Goal: Check status: Check status

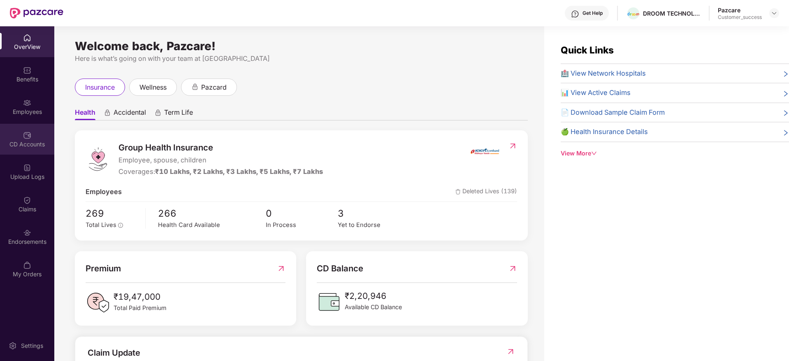
click at [26, 142] on div "CD Accounts" at bounding box center [27, 144] width 54 height 8
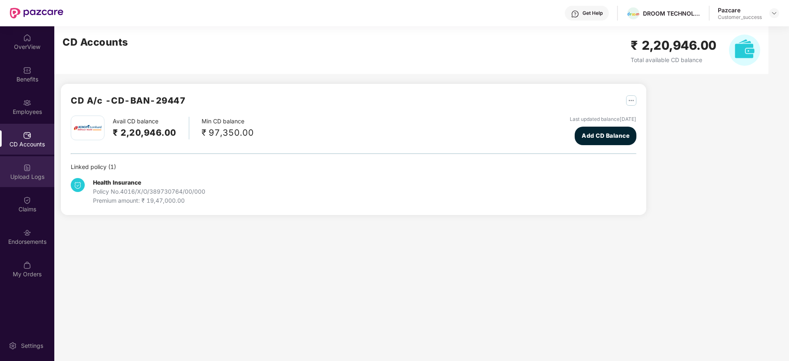
click at [32, 176] on div "Upload Logs" at bounding box center [27, 177] width 54 height 8
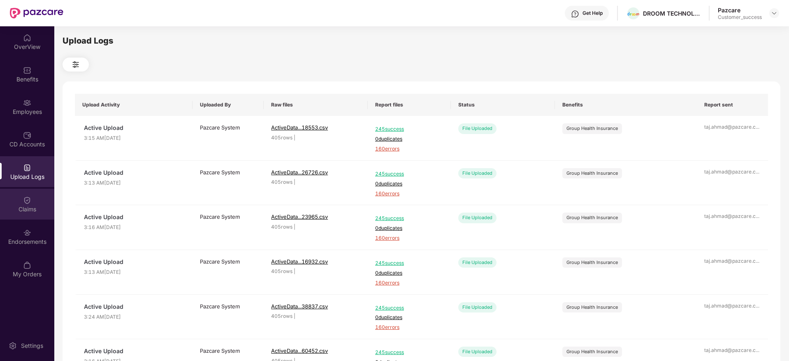
click at [29, 204] on div "Claims" at bounding box center [27, 204] width 54 height 31
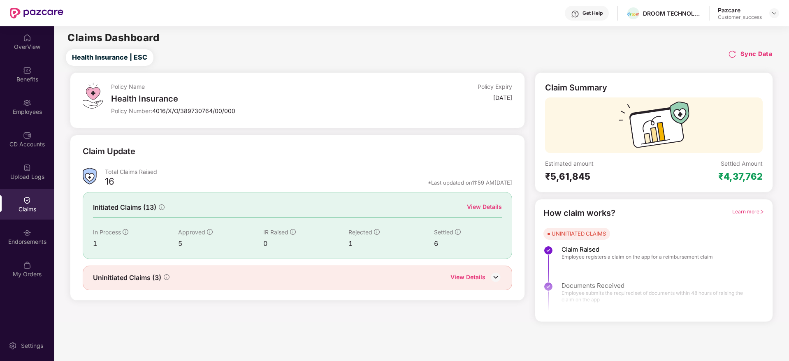
click at [483, 205] on div "View Details" at bounding box center [484, 206] width 35 height 9
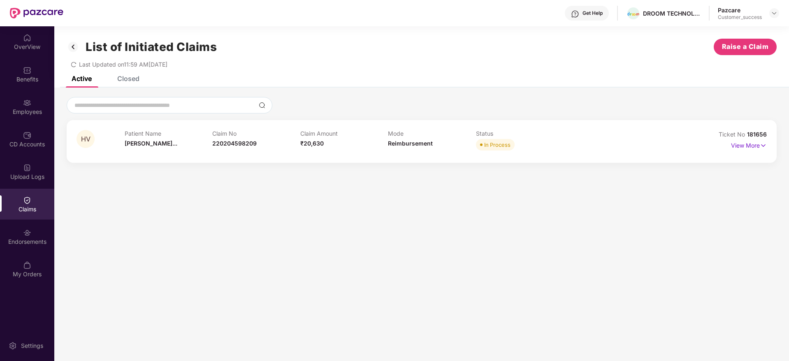
click at [124, 81] on div "Closed" at bounding box center [128, 78] width 22 height 8
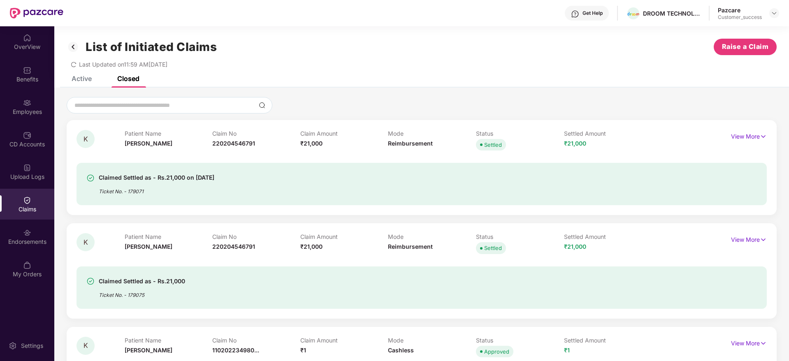
click at [82, 79] on div "Active" at bounding box center [82, 78] width 20 height 8
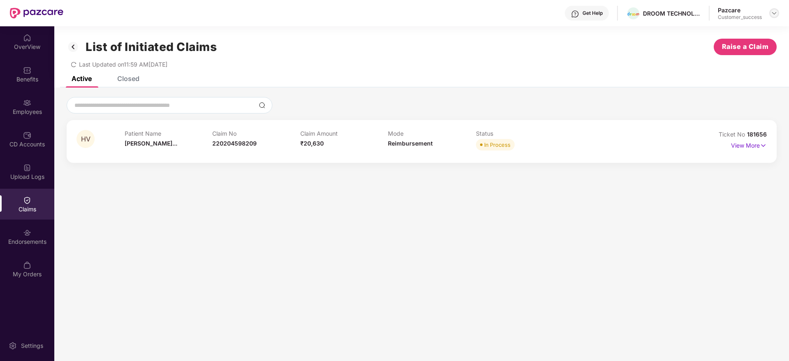
click at [772, 12] on img at bounding box center [774, 13] width 7 height 7
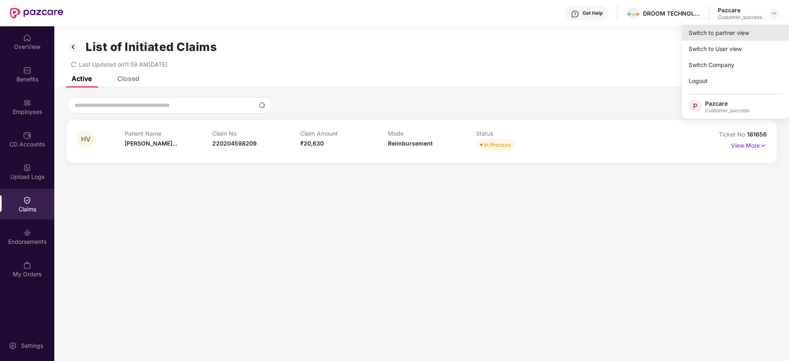
click at [738, 32] on div "Switch to partner view" at bounding box center [735, 33] width 107 height 16
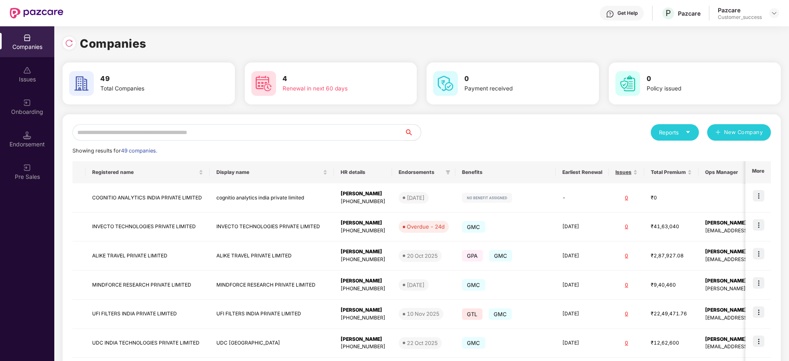
click at [188, 132] on input "text" at bounding box center [238, 132] width 332 height 16
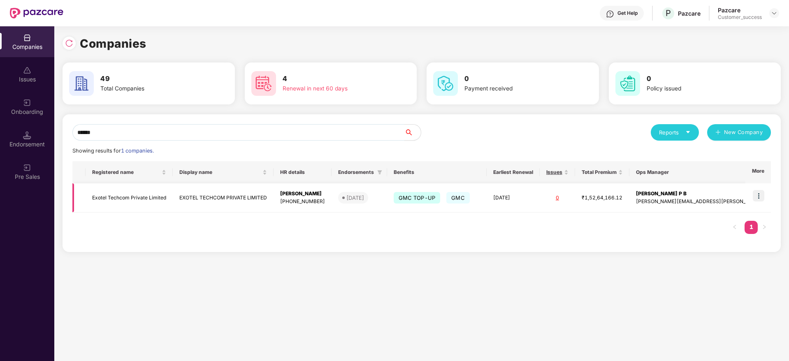
type input "******"
click at [156, 193] on td "Exotel Techcom Private Limited" at bounding box center [129, 197] width 87 height 29
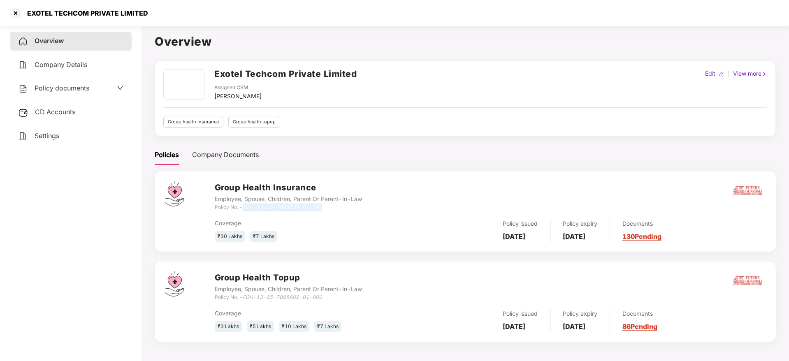
drag, startPoint x: 329, startPoint y: 207, endPoint x: 245, endPoint y: 206, distance: 84.3
click at [245, 206] on div "Policy No. - FGH-13-25-7005539-01-000" at bounding box center [288, 208] width 147 height 8
copy icon "FGH-13-25-7005539-01-000"
click at [15, 16] on div at bounding box center [15, 13] width 13 height 13
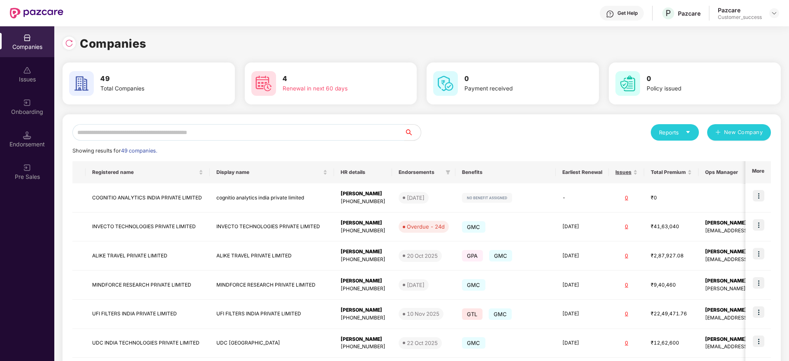
click at [252, 129] on input "text" at bounding box center [238, 132] width 332 height 16
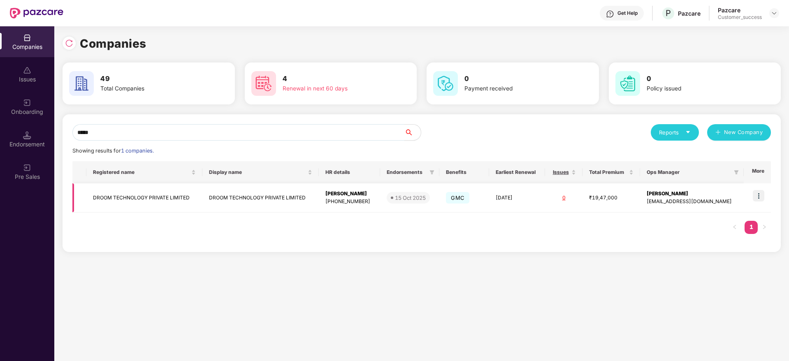
type input "*****"
click at [759, 200] on img at bounding box center [759, 196] width 12 height 12
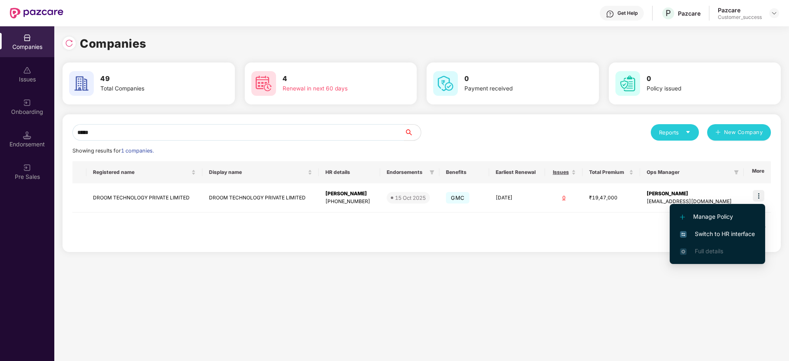
click at [708, 230] on span "Switch to HR interface" at bounding box center [717, 234] width 75 height 9
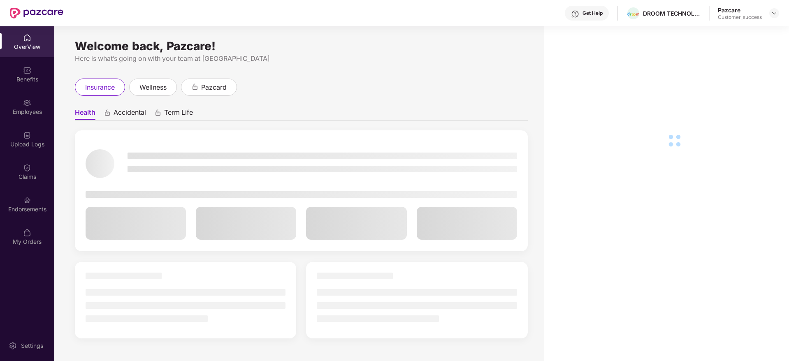
click at [23, 110] on div "Employees" at bounding box center [27, 112] width 54 height 8
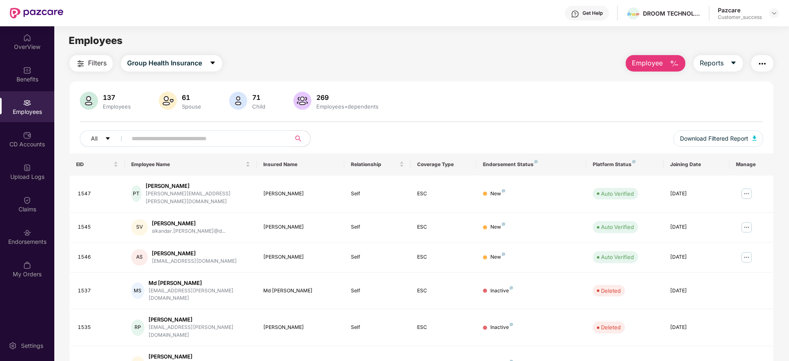
click at [151, 140] on input "text" at bounding box center [206, 138] width 148 height 12
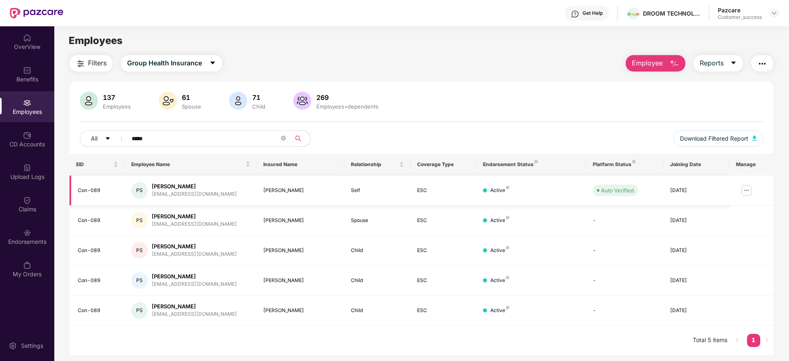
type input "*****"
click at [745, 190] on img at bounding box center [746, 190] width 13 height 13
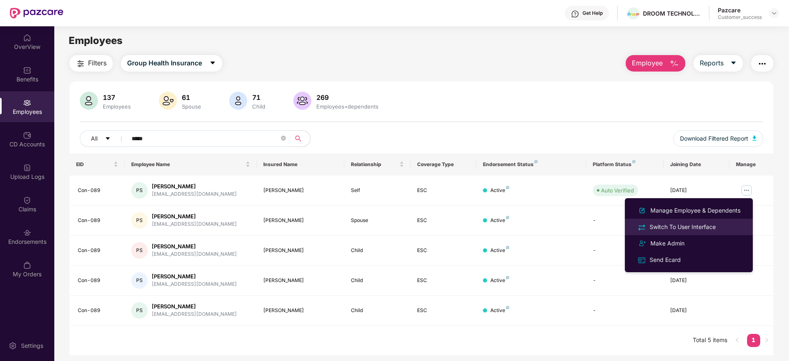
click at [676, 232] on li "Switch To User Interface" at bounding box center [689, 227] width 128 height 16
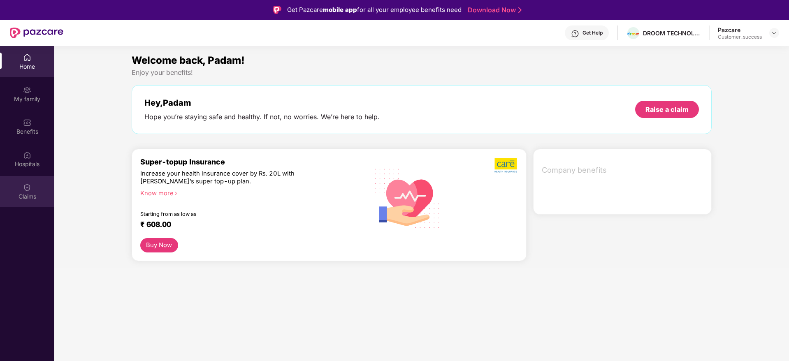
click at [28, 188] on img at bounding box center [27, 187] width 8 height 8
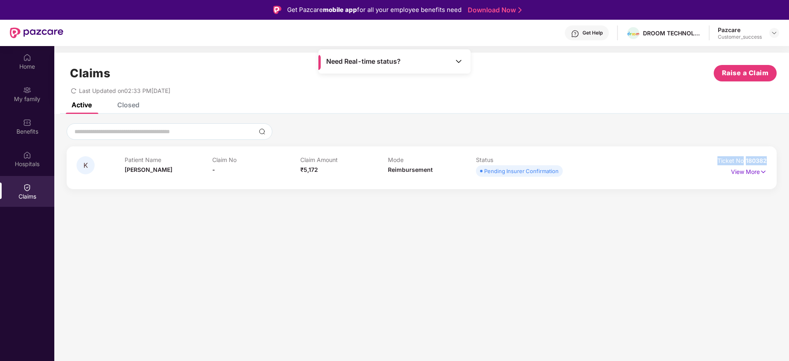
drag, startPoint x: 771, startPoint y: 161, endPoint x: 713, endPoint y: 162, distance: 57.6
click at [713, 162] on div "K Patient Name [PERSON_NAME] Claim No - Claim Amount ₹5,172 Mode Reimbursement …" at bounding box center [422, 167] width 710 height 43
copy div "Ticket No 180382"
click at [132, 110] on div "Closed" at bounding box center [122, 105] width 35 height 18
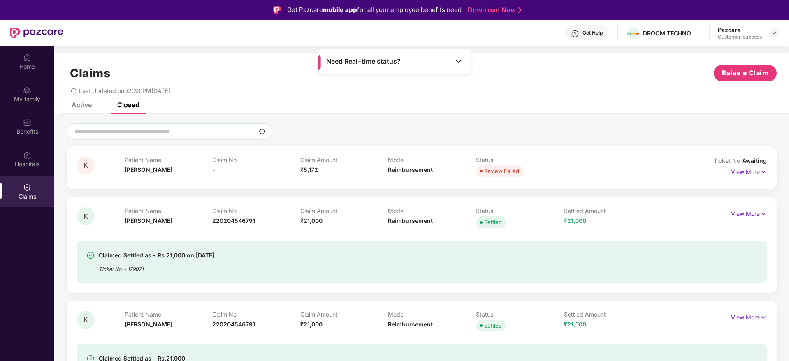
click at [84, 102] on div "Active" at bounding box center [82, 105] width 20 height 8
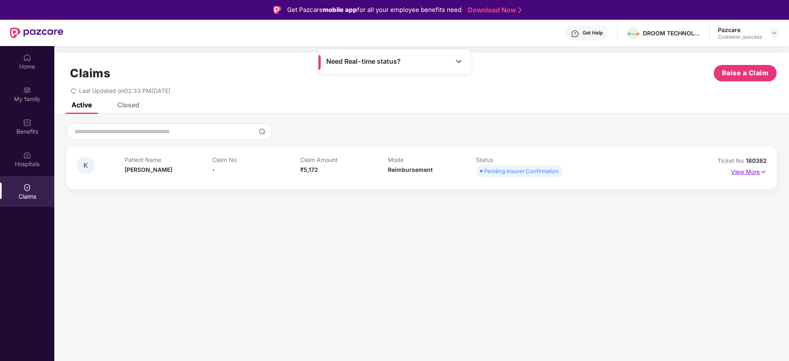
click at [759, 172] on p "View More" at bounding box center [749, 170] width 36 height 11
